Goal: Transaction & Acquisition: Purchase product/service

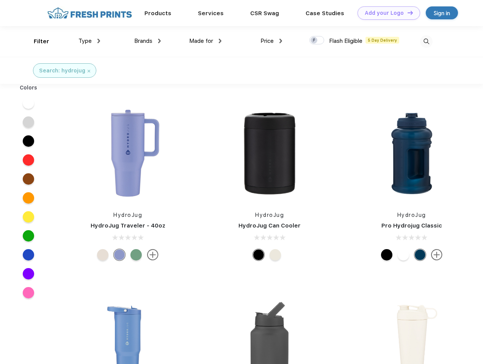
click at [386, 13] on link "Add your Logo Design Tool" at bounding box center [389, 12] width 63 height 13
click at [0, 0] on div "Design Tool" at bounding box center [0, 0] width 0 height 0
click at [407, 13] on link "Add your Logo Design Tool" at bounding box center [389, 12] width 63 height 13
click at [36, 41] on div "Filter" at bounding box center [42, 41] width 16 height 9
click at [90, 41] on span "Type" at bounding box center [85, 41] width 13 height 7
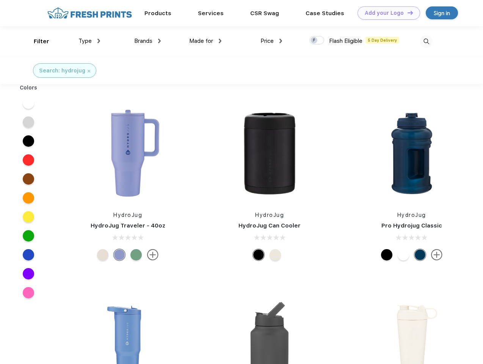
click at [148, 41] on span "Brands" at bounding box center [143, 41] width 18 height 7
click at [206, 41] on span "Made for" at bounding box center [201, 41] width 24 height 7
click at [272, 41] on span "Price" at bounding box center [267, 41] width 13 height 7
click at [317, 41] on div at bounding box center [317, 40] width 15 height 8
click at [315, 41] on input "checkbox" at bounding box center [312, 38] width 5 height 5
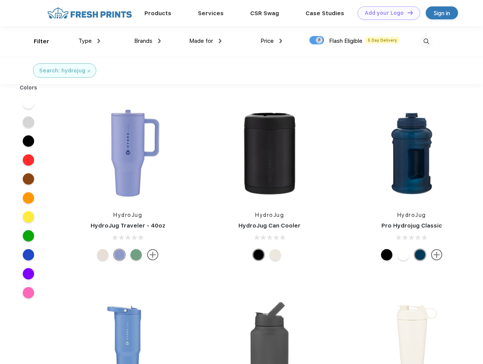
click at [427, 41] on img at bounding box center [426, 41] width 13 height 13
